Goal: Information Seeking & Learning: Learn about a topic

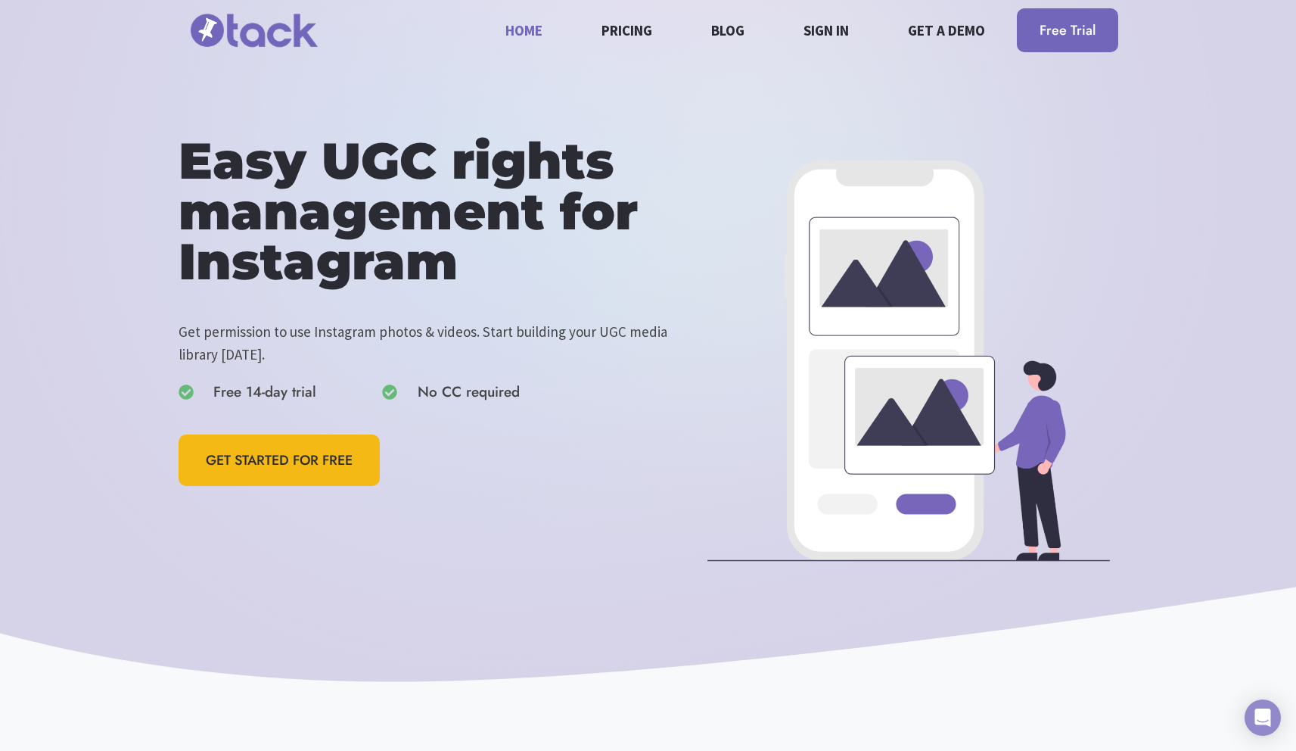
click at [375, 169] on h1 "Easy UGC rights management for Instagram" at bounding box center [439, 211] width 521 height 151
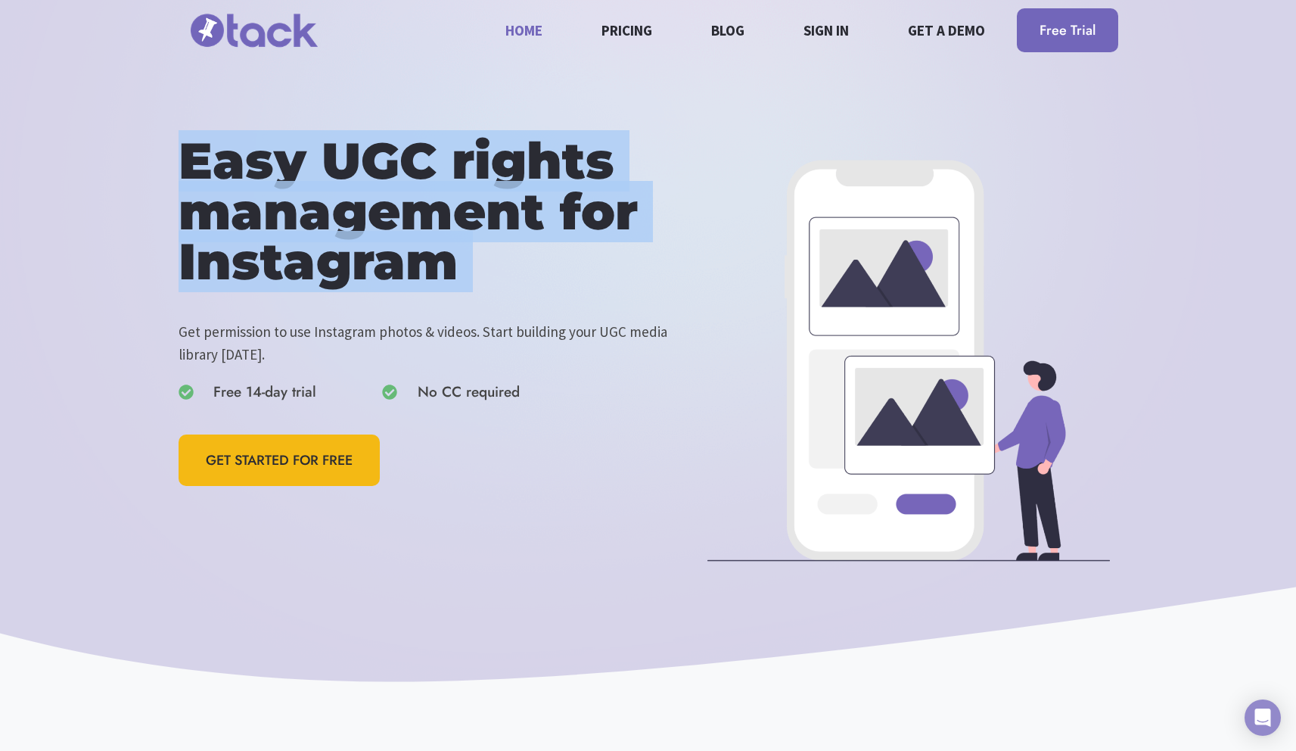
click at [375, 169] on h1 "Easy UGC rights management for Instagram" at bounding box center [439, 211] width 521 height 151
click at [616, 30] on link "Pricing" at bounding box center [627, 30] width 68 height 40
